Goal: Transaction & Acquisition: Purchase product/service

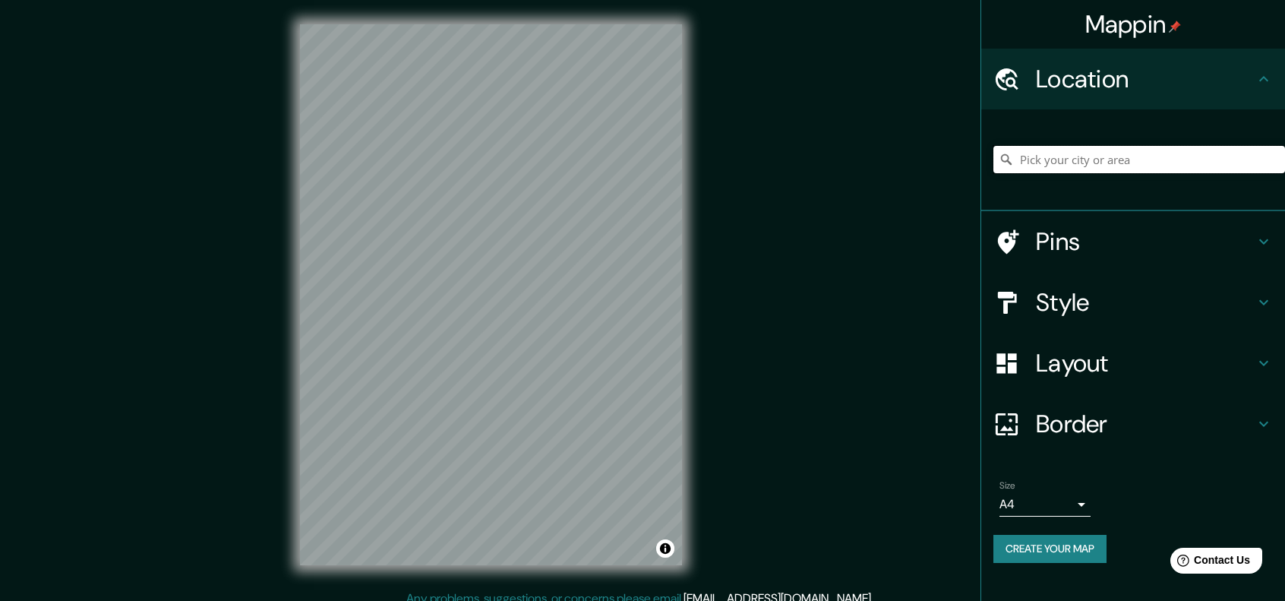
drag, startPoint x: 0, startPoint y: 0, endPoint x: 1123, endPoint y: 156, distance: 1133.7
click at [1128, 159] on input "Pick your city or area" at bounding box center [1139, 159] width 292 height 27
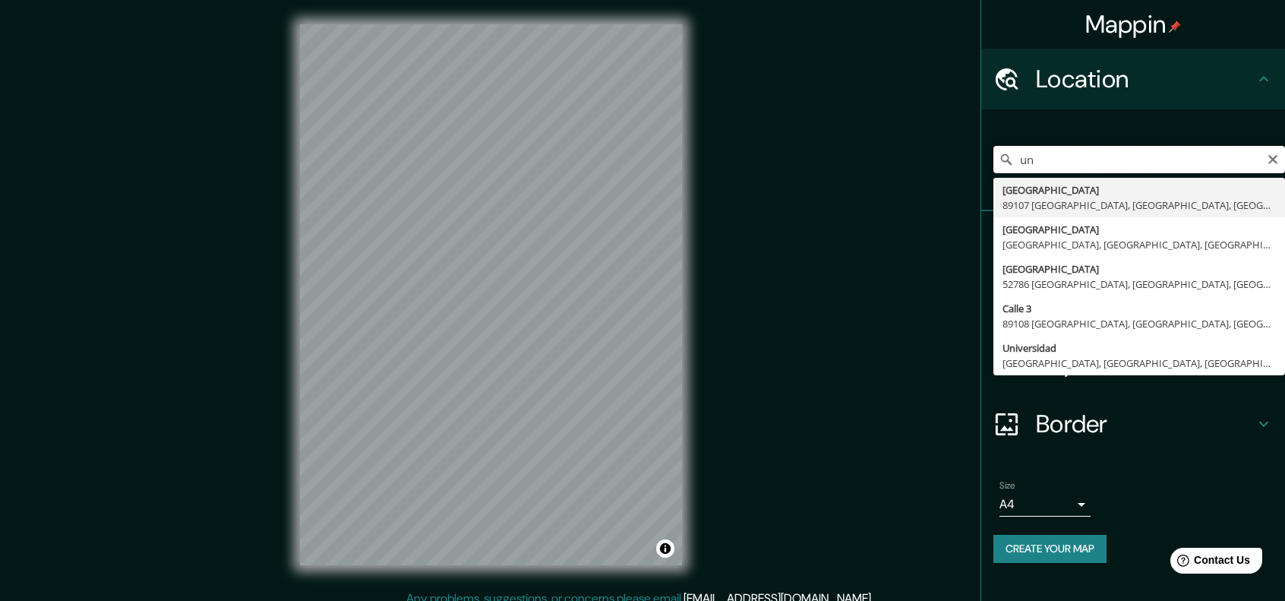
type input "u"
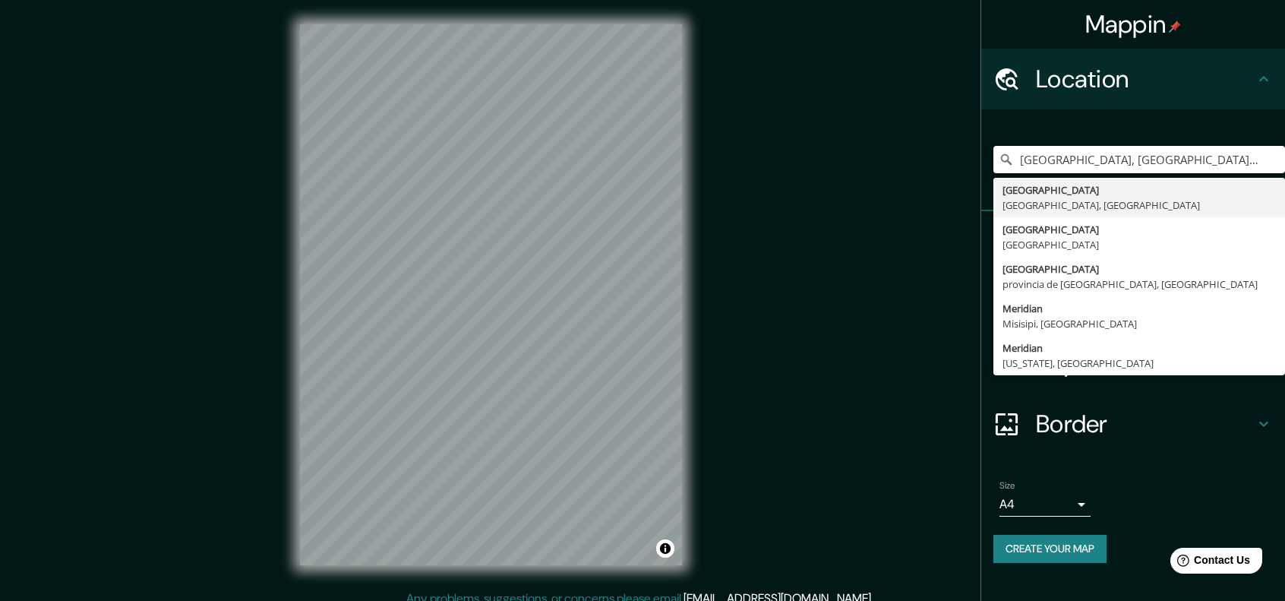
type input "[GEOGRAPHIC_DATA], [GEOGRAPHIC_DATA], [GEOGRAPHIC_DATA]"
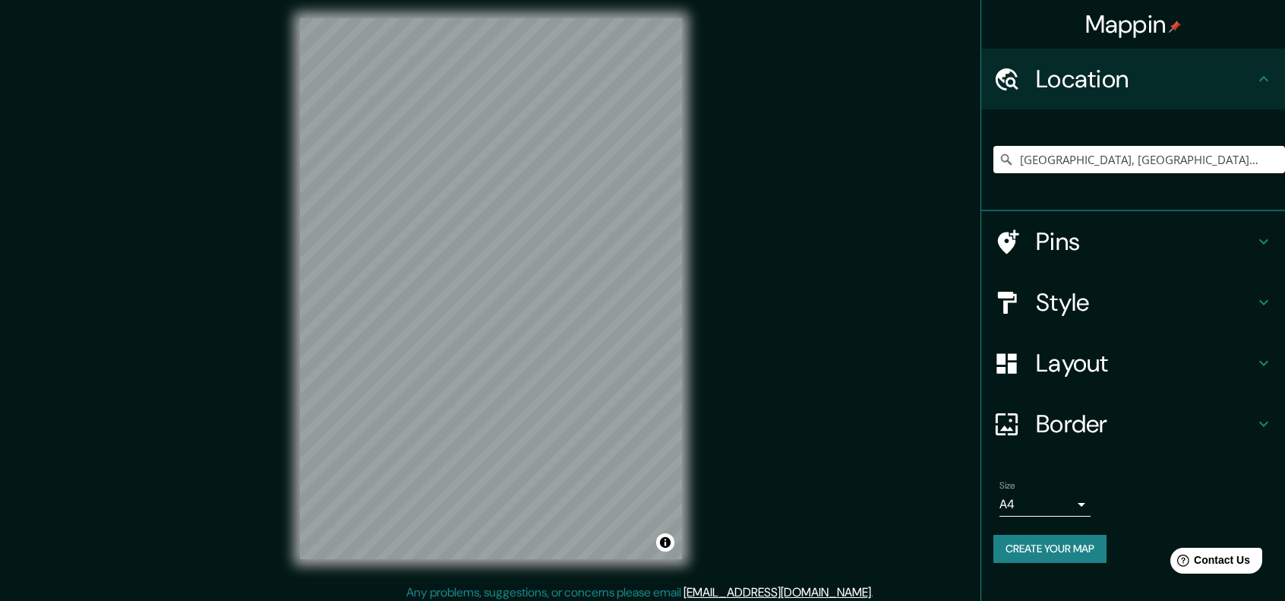
scroll to position [12, 0]
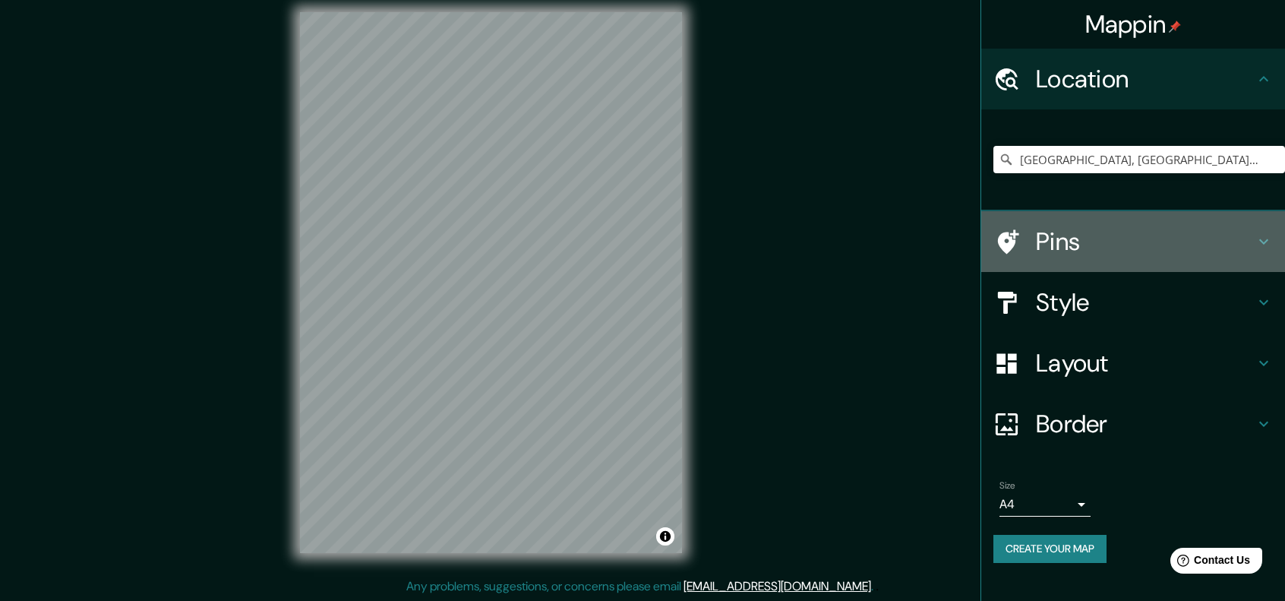
click at [1117, 239] on h4 "Pins" at bounding box center [1145, 241] width 219 height 30
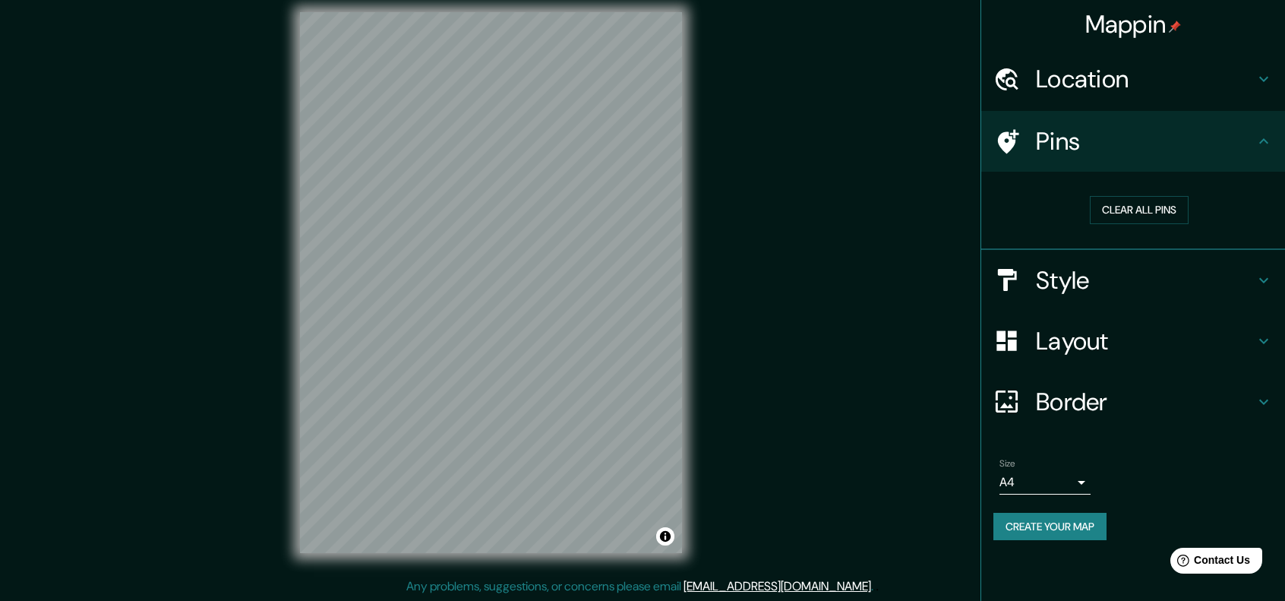
click at [1115, 286] on h4 "Style" at bounding box center [1145, 280] width 219 height 30
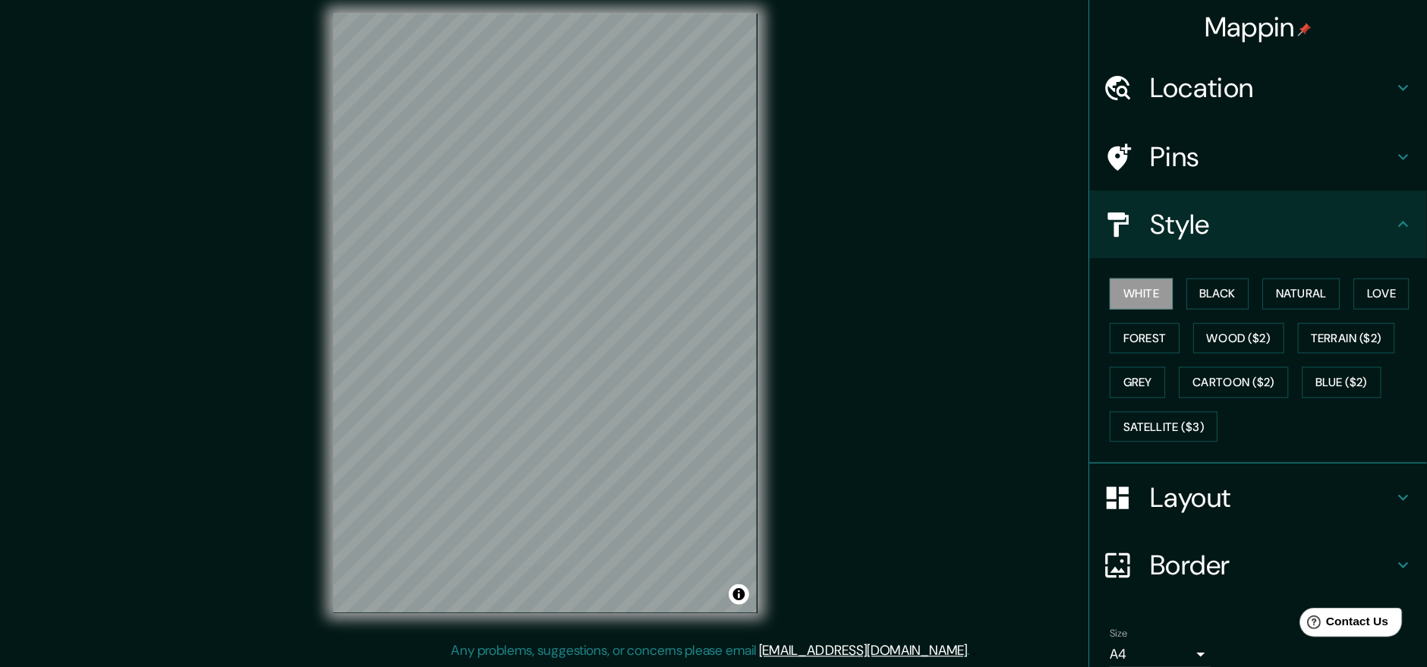
scroll to position [6, 0]
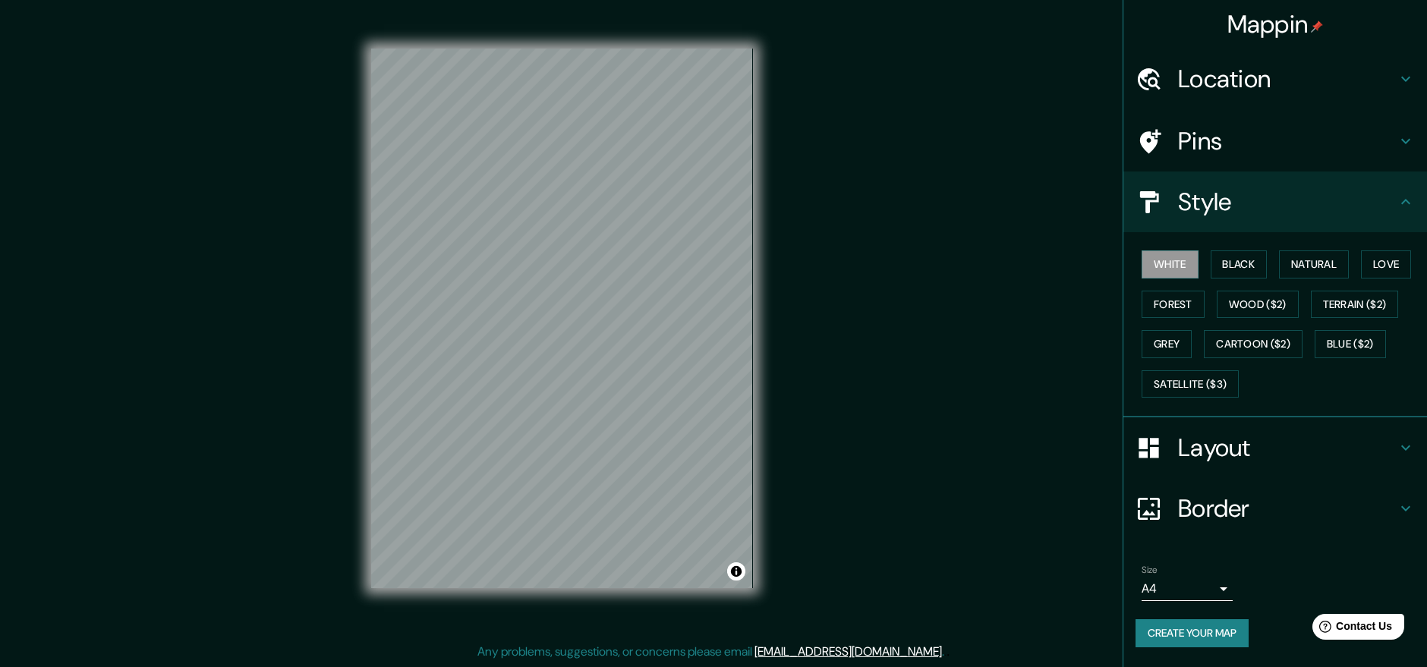
drag, startPoint x: 1254, startPoint y: 1, endPoint x: 967, endPoint y: 370, distance: 467.5
click at [967, 370] on div "Mappin Location [GEOGRAPHIC_DATA], [GEOGRAPHIC_DATA], [GEOGRAPHIC_DATA] [GEOGRA…" at bounding box center [713, 330] width 1427 height 673
click at [1284, 263] on button "Natural" at bounding box center [1314, 265] width 70 height 28
click at [1239, 263] on button "Black" at bounding box center [1239, 265] width 57 height 28
click at [1160, 300] on button "Forest" at bounding box center [1173, 305] width 63 height 28
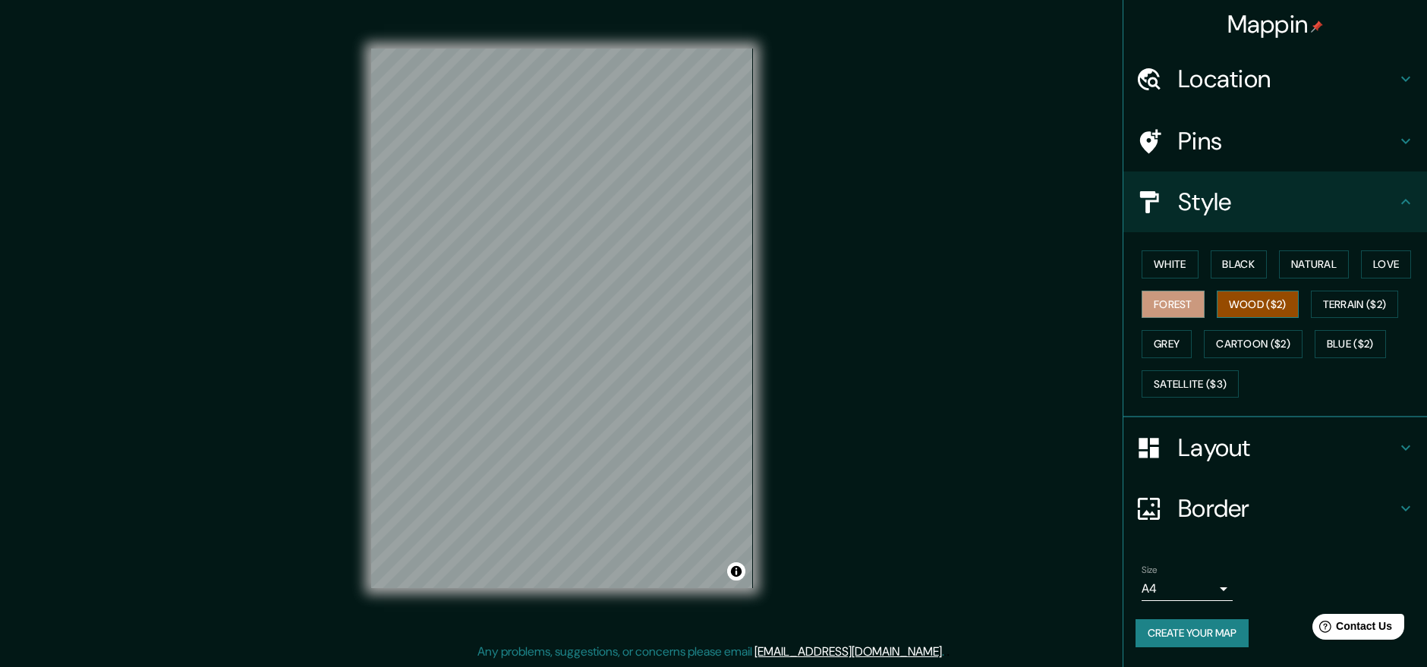
click at [1278, 294] on button "Wood ($2)" at bounding box center [1258, 305] width 82 height 28
